Goal: Information Seeking & Learning: Learn about a topic

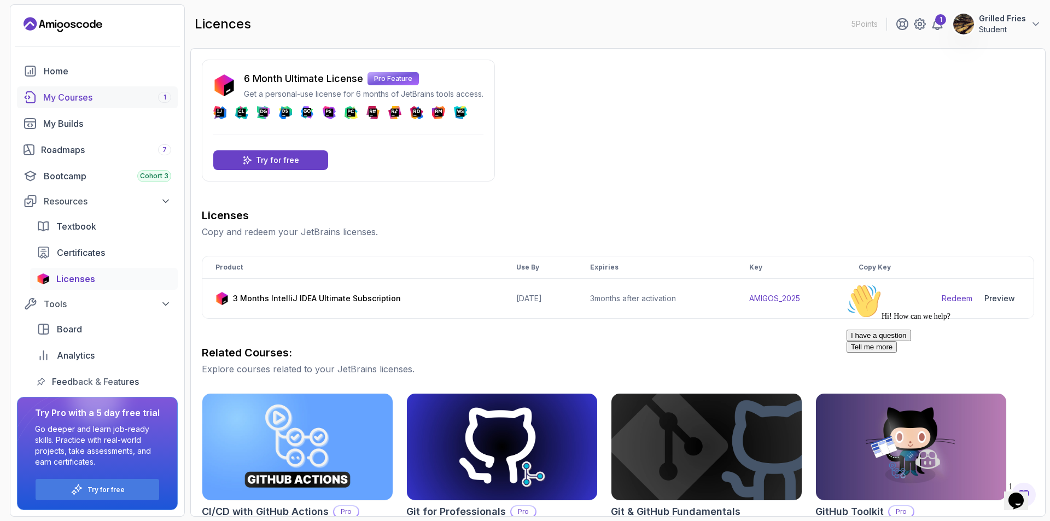
click at [103, 102] on div "My Courses 1" at bounding box center [107, 97] width 128 height 13
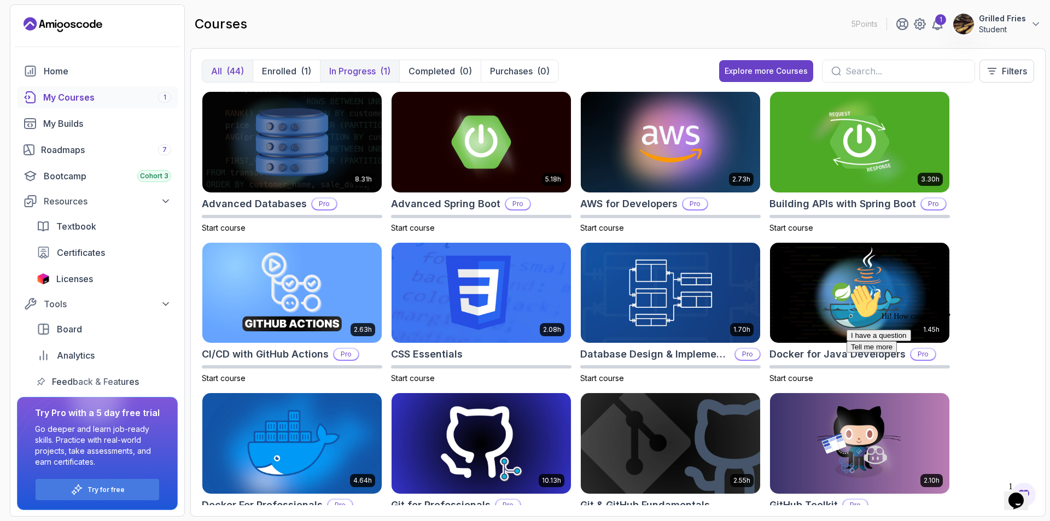
click at [353, 75] on p "In Progress" at bounding box center [352, 71] width 46 height 13
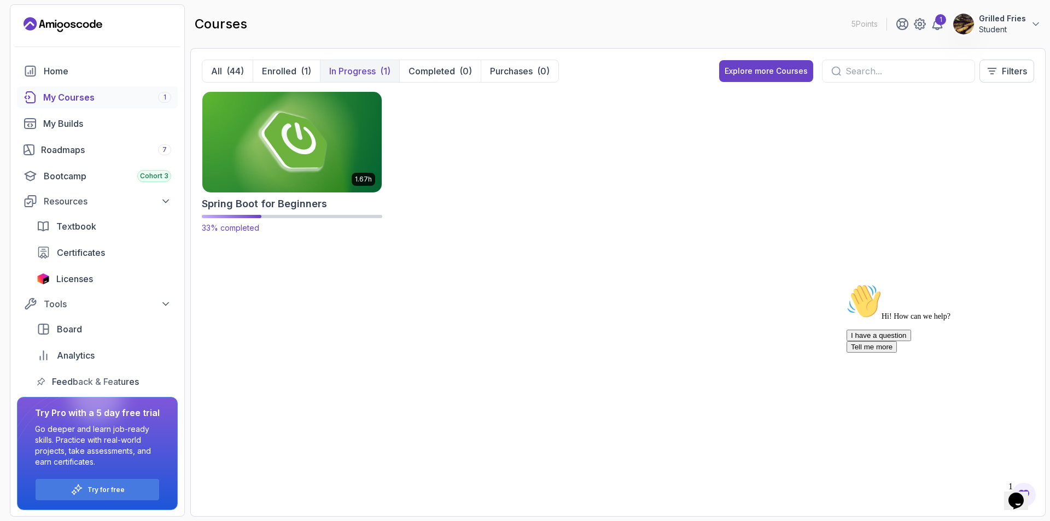
click at [335, 141] on img at bounding box center [292, 142] width 188 height 106
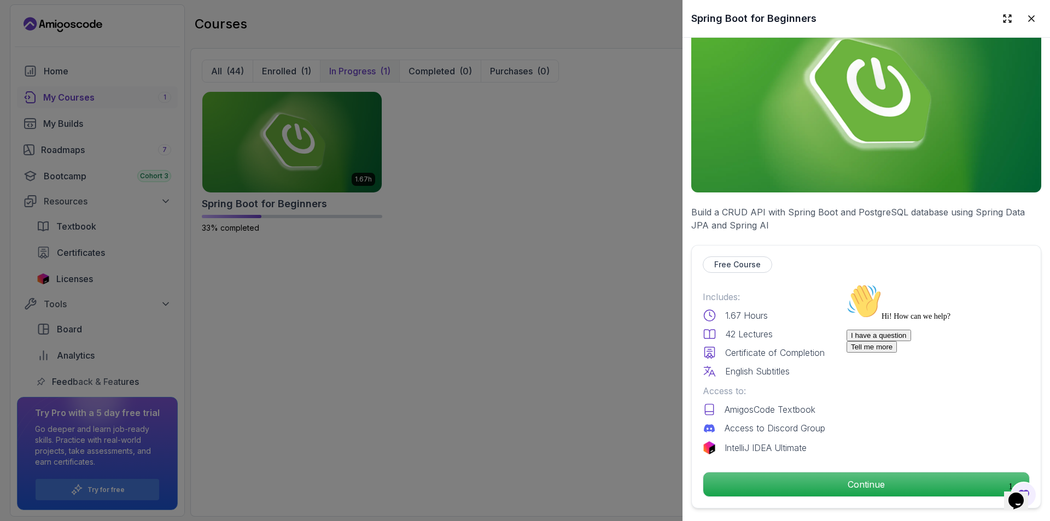
scroll to position [55, 0]
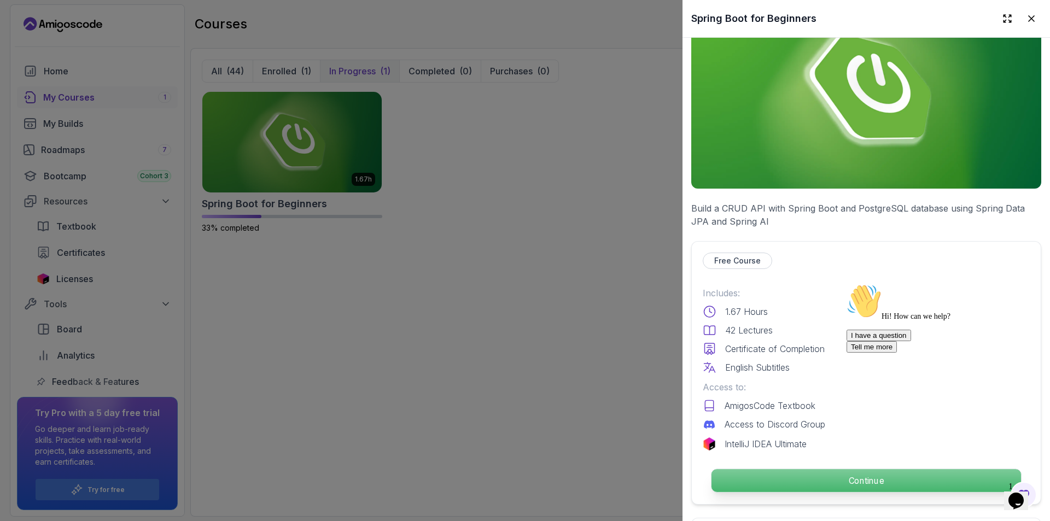
click at [837, 480] on p "Continue" at bounding box center [867, 480] width 310 height 23
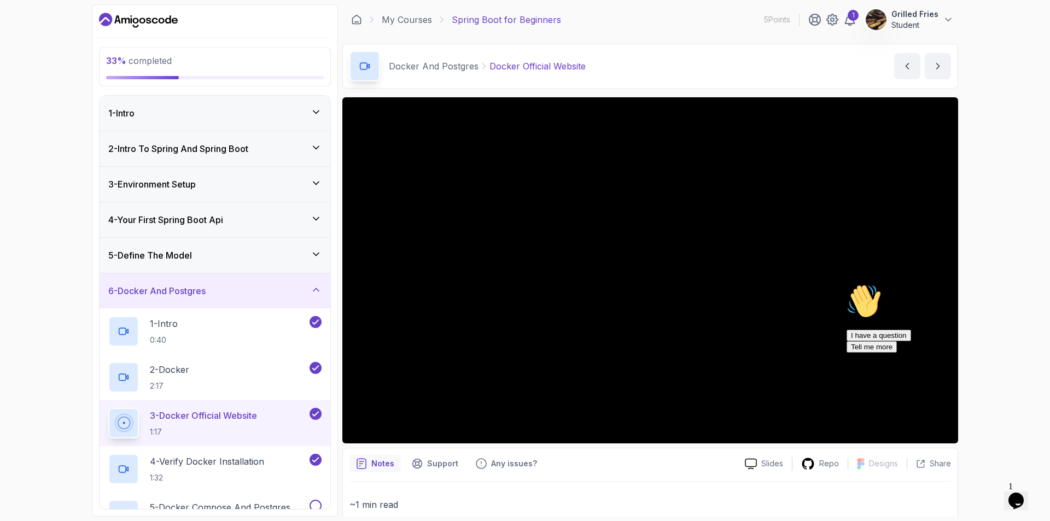
click at [155, 110] on div "1 - Intro" at bounding box center [214, 113] width 213 height 13
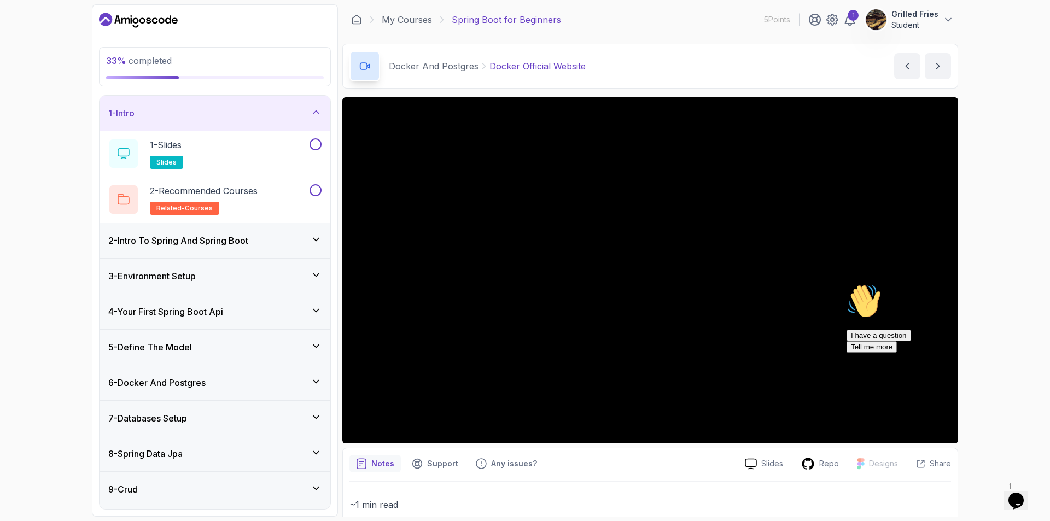
click at [208, 239] on h3 "2 - Intro To Spring And Spring Boot" at bounding box center [178, 240] width 140 height 13
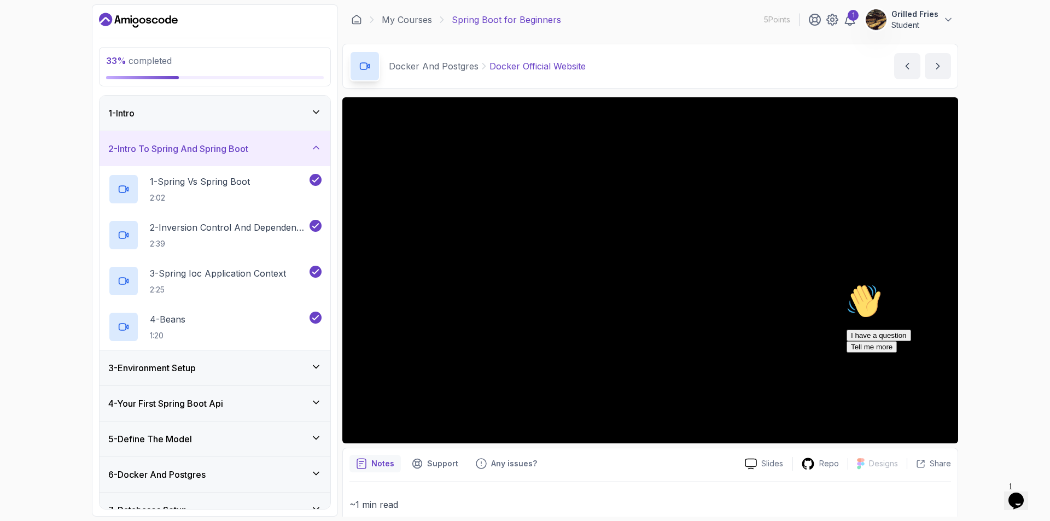
click at [223, 364] on div "3 - Environment Setup" at bounding box center [214, 368] width 213 height 13
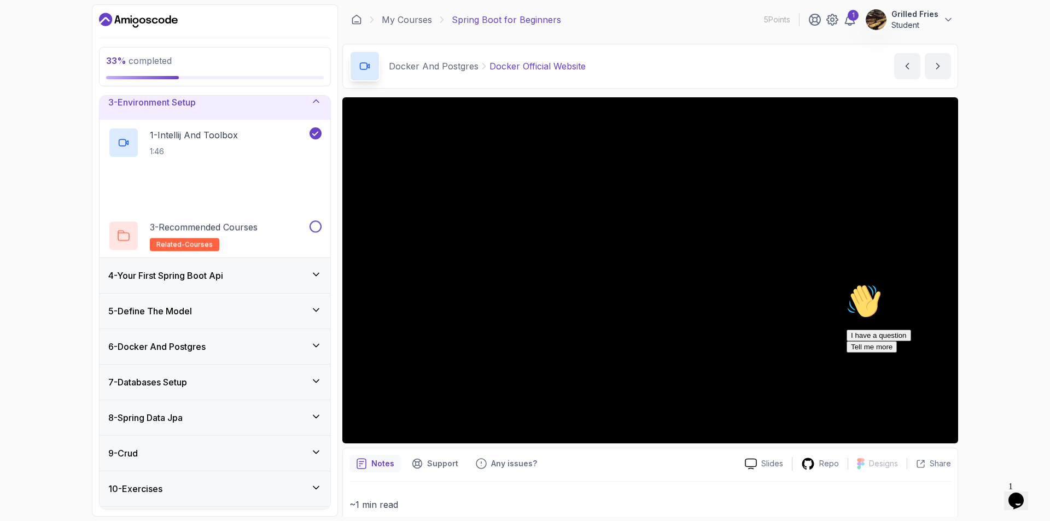
scroll to position [109, 0]
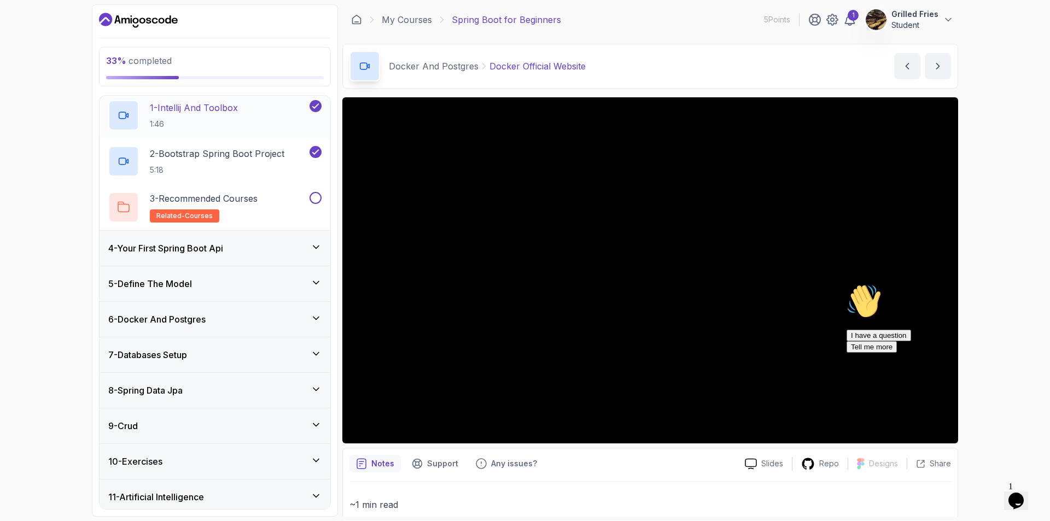
click at [253, 123] on div "1 - Intellij And Toolbox 1:46" at bounding box center [207, 115] width 199 height 31
click at [252, 249] on div "4 - Your First Spring Boot Api" at bounding box center [214, 248] width 213 height 13
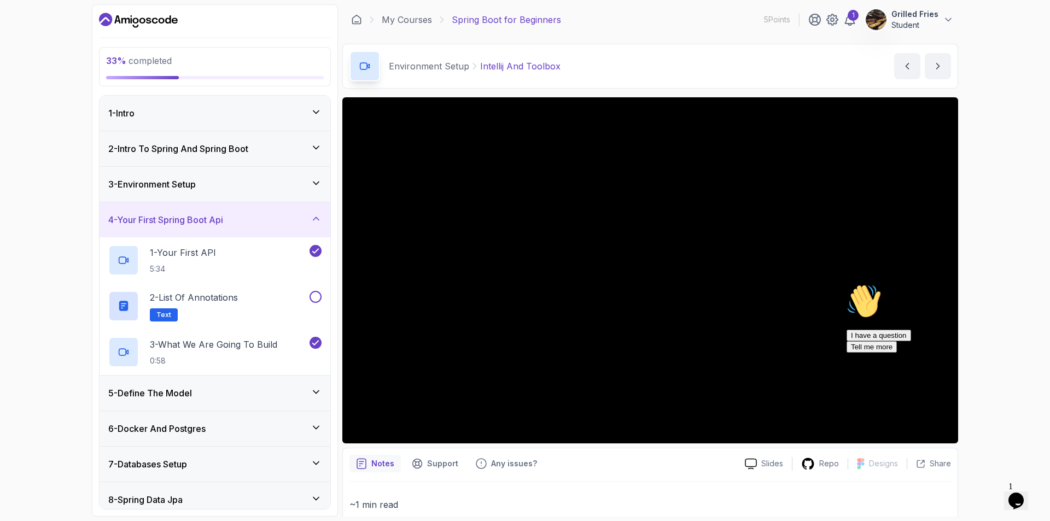
click at [237, 189] on div "3 - Environment Setup" at bounding box center [214, 184] width 213 height 13
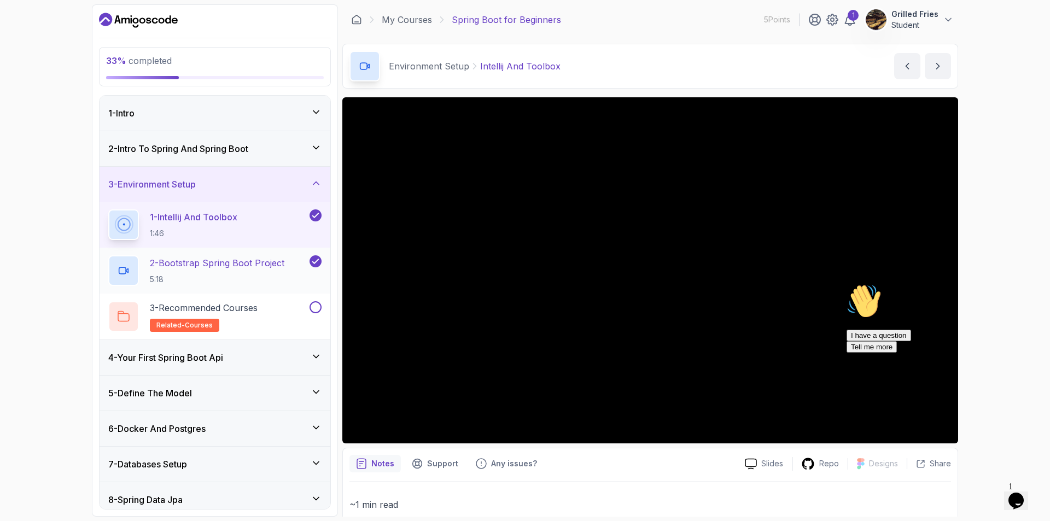
click at [240, 272] on h2 "2 - Bootstrap Spring Boot Project 5:18" at bounding box center [217, 271] width 135 height 28
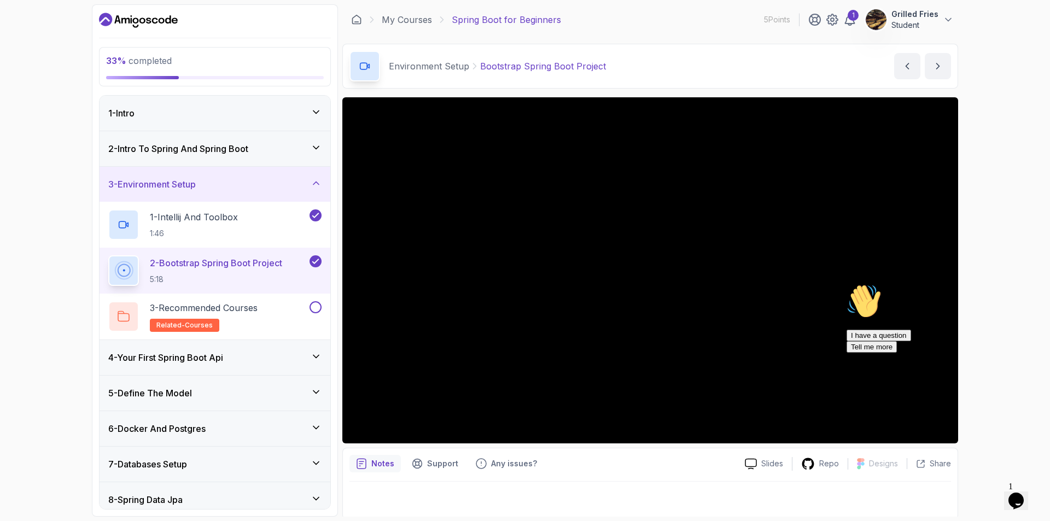
click at [847, 284] on icon "Chat attention grabber" at bounding box center [847, 284] width 0 height 0
click at [987, 493] on icon "Close" at bounding box center [987, 497] width 0 height 9
click at [818, 463] on div "Repo" at bounding box center [820, 464] width 55 height 14
click at [581, 487] on div at bounding box center [651, 497] width 602 height 31
click at [798, 69] on div "Environment Setup Bootstrap Spring Boot Project Bootstrap Spring Boot Project b…" at bounding box center [650, 66] width 616 height 45
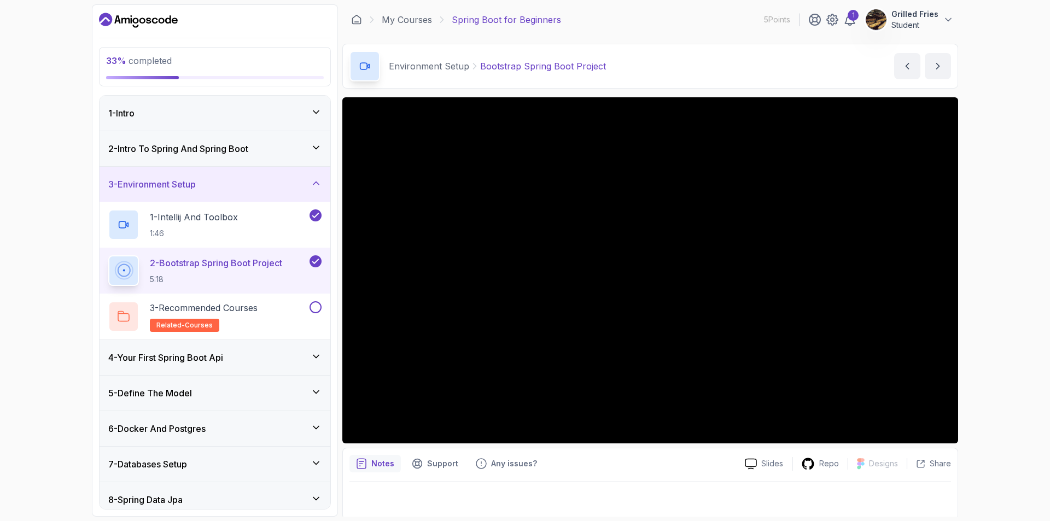
click at [778, 65] on div "Environment Setup Bootstrap Spring Boot Project Bootstrap Spring Boot Project b…" at bounding box center [650, 66] width 616 height 45
click at [808, 78] on div "Environment Setup Bootstrap Spring Boot Project Bootstrap Spring Boot Project b…" at bounding box center [650, 66] width 616 height 45
click at [648, 485] on div at bounding box center [651, 497] width 602 height 31
click at [587, 480] on div "Notes Support Any issues? Slides Repo Designs Design not available Share" at bounding box center [650, 484] width 616 height 72
click at [586, 485] on div at bounding box center [651, 497] width 602 height 31
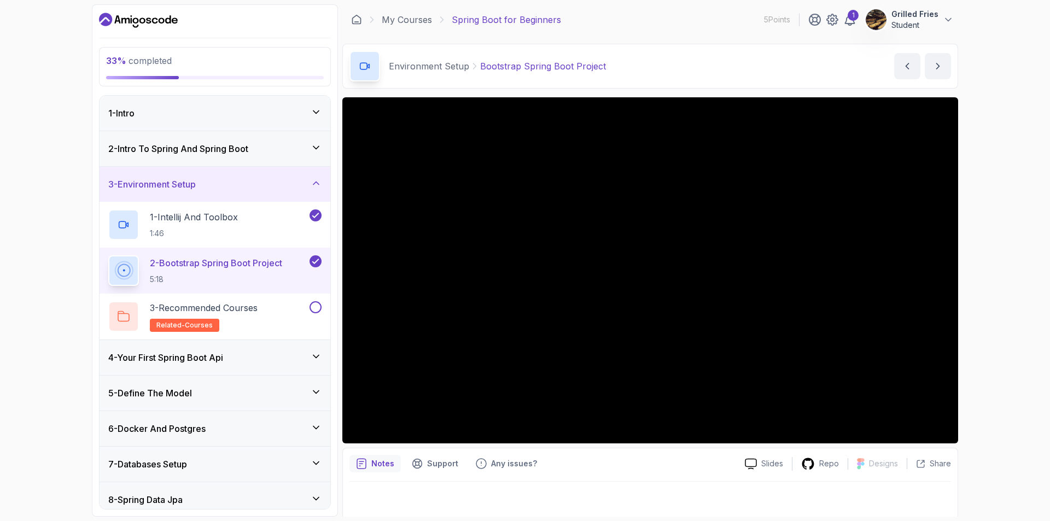
click at [618, 489] on div at bounding box center [651, 497] width 602 height 31
click at [466, 496] on div at bounding box center [651, 497] width 602 height 31
click at [65, 222] on div "33 % completed 1 - Intro 2 - Intro To Spring And Spring Boot 3 - Environment Se…" at bounding box center [525, 260] width 1050 height 521
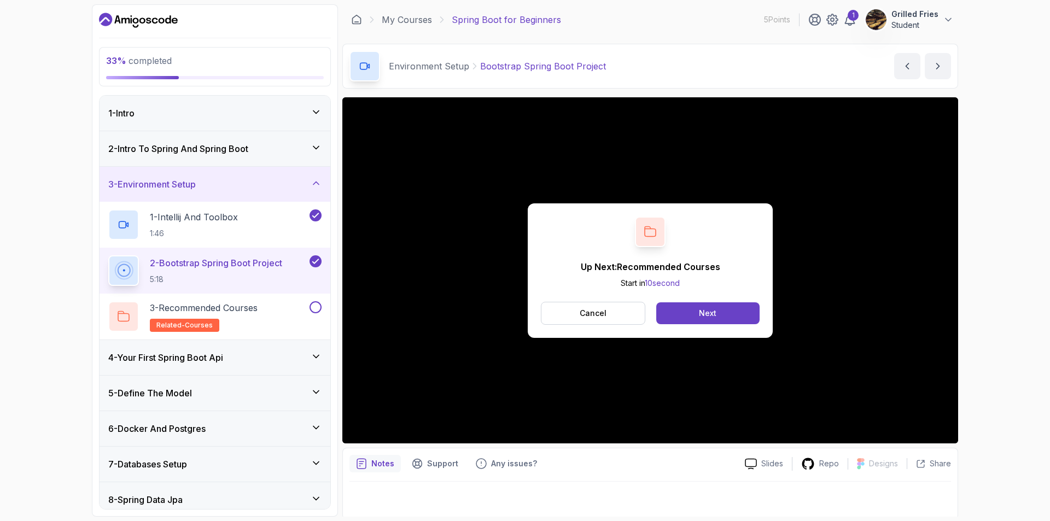
click at [685, 219] on div "Up Next: Recommended Courses Start in 10 second Cancel Next" at bounding box center [650, 270] width 245 height 135
click at [197, 367] on div "4 - Your First Spring Boot Api" at bounding box center [215, 357] width 231 height 35
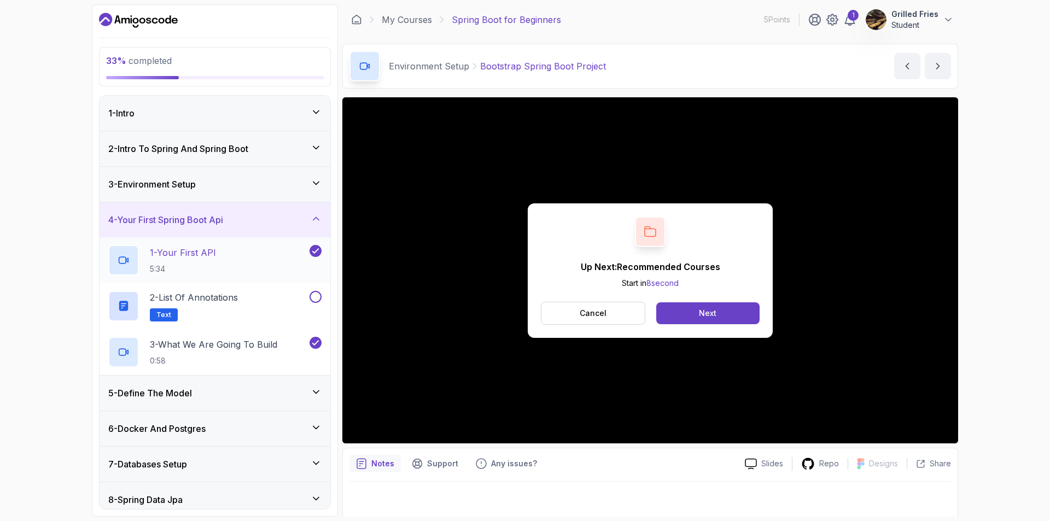
click at [195, 250] on p "1 - Your First API" at bounding box center [183, 252] width 66 height 13
